Goal: Register for event/course

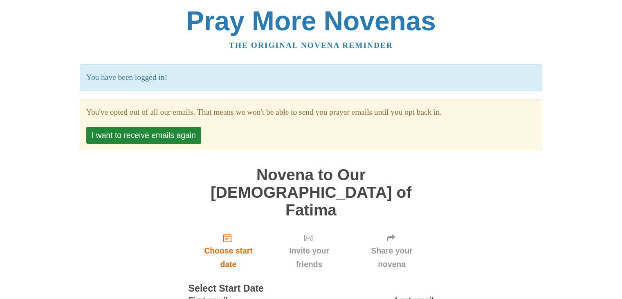
scroll to position [43, 0]
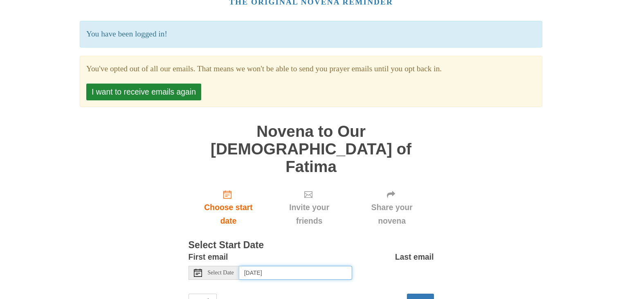
click at [303, 265] on input "Wednesday, September 3rd, 2025" at bounding box center [295, 272] width 113 height 14
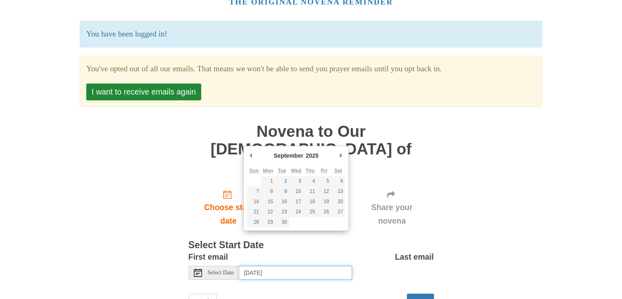
click at [254, 170] on abbr "Sun" at bounding box center [254, 171] width 9 height 6
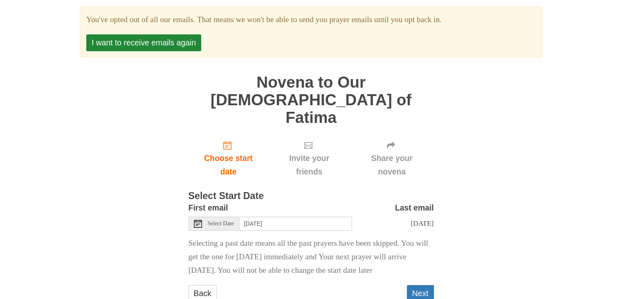
scroll to position [94, 0]
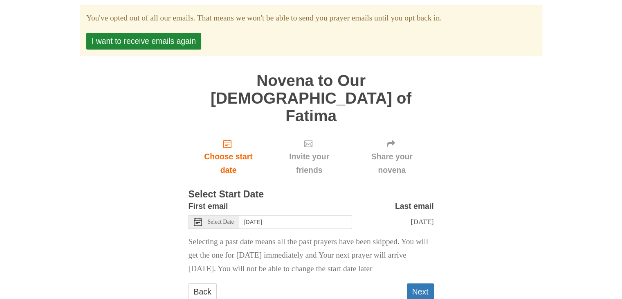
click at [211, 219] on span "Select Date" at bounding box center [221, 222] width 26 height 6
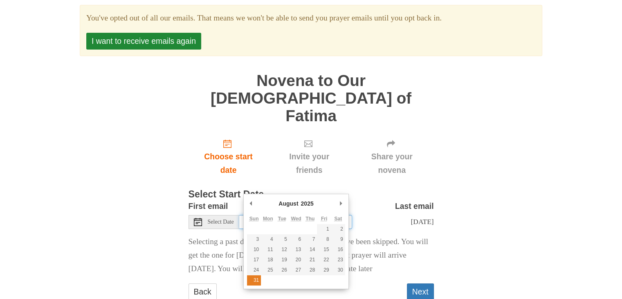
type input "Sunday, August 31st"
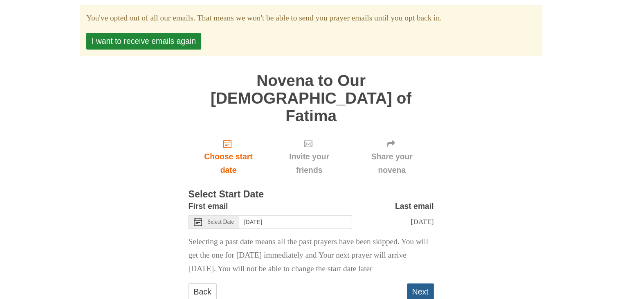
click at [429, 283] on button "Next" at bounding box center [420, 291] width 27 height 17
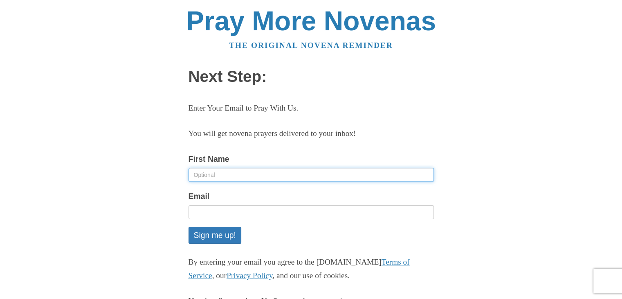
click at [209, 178] on input "First Name" at bounding box center [311, 175] width 245 height 14
type input "Marcus Taranger"
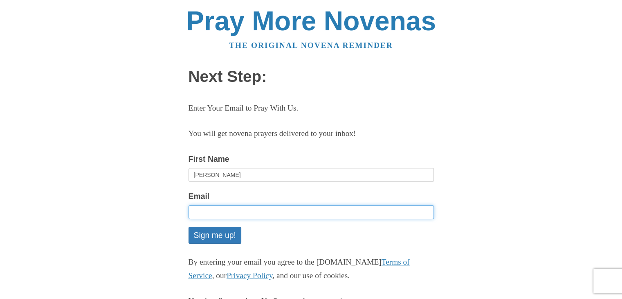
click at [239, 208] on input "Email" at bounding box center [311, 212] width 245 height 14
type input "tarangerm@mymacewan.ca"
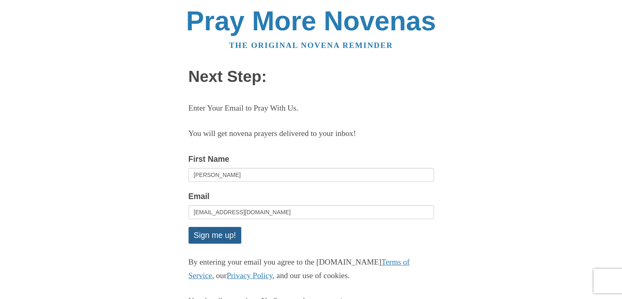
click at [210, 236] on button "Sign me up!" at bounding box center [215, 235] width 53 height 17
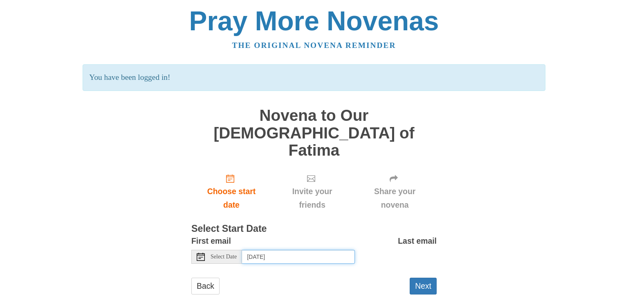
click at [279, 250] on input "[DATE]" at bounding box center [298, 257] width 113 height 14
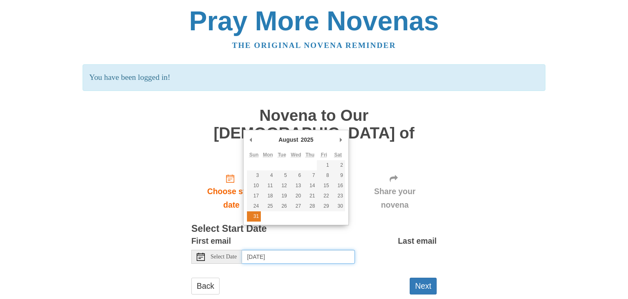
type input "[DATE]"
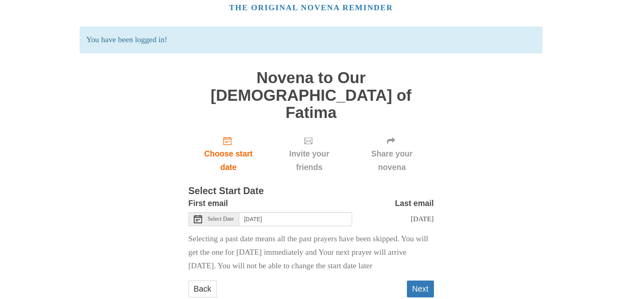
scroll to position [46, 0]
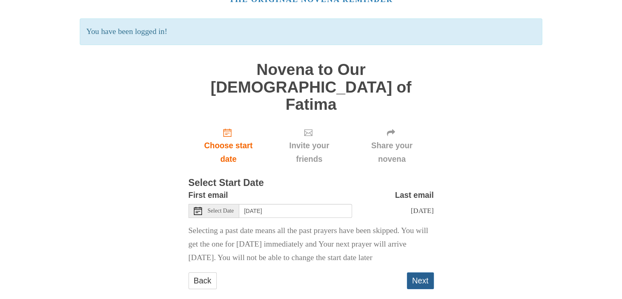
click at [422, 272] on button "Next" at bounding box center [420, 280] width 27 height 17
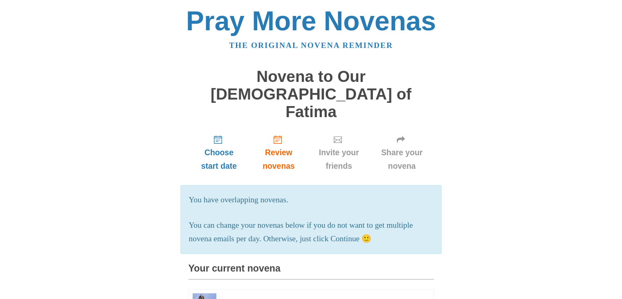
scroll to position [261, 0]
